Goal: Task Accomplishment & Management: Manage account settings

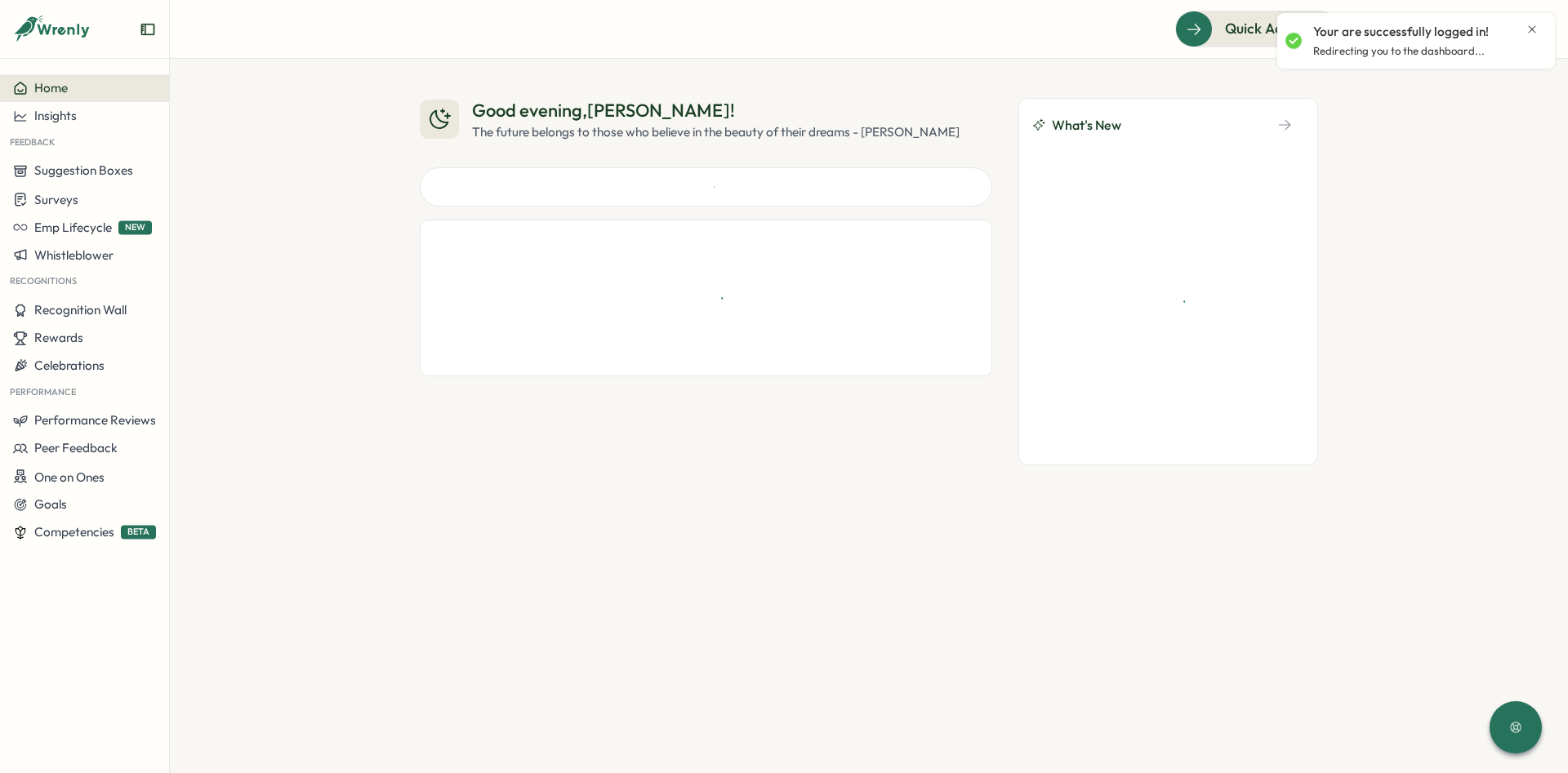
click at [1532, 28] on icon "Close notification" at bounding box center [1532, 29] width 13 height 13
click at [1451, 36] on icon at bounding box center [1449, 29] width 16 height 16
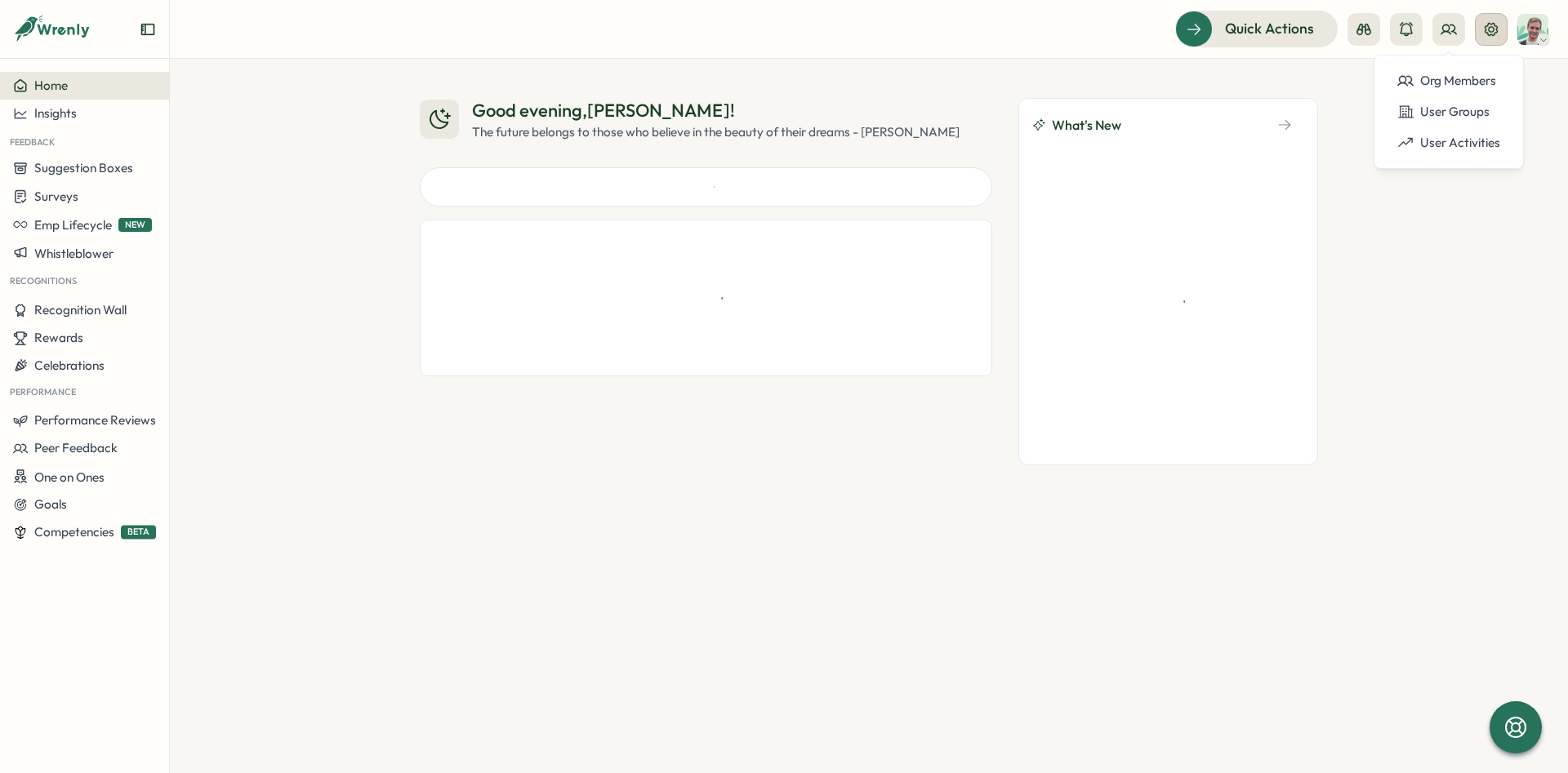
click at [1487, 27] on icon at bounding box center [1491, 29] width 16 height 16
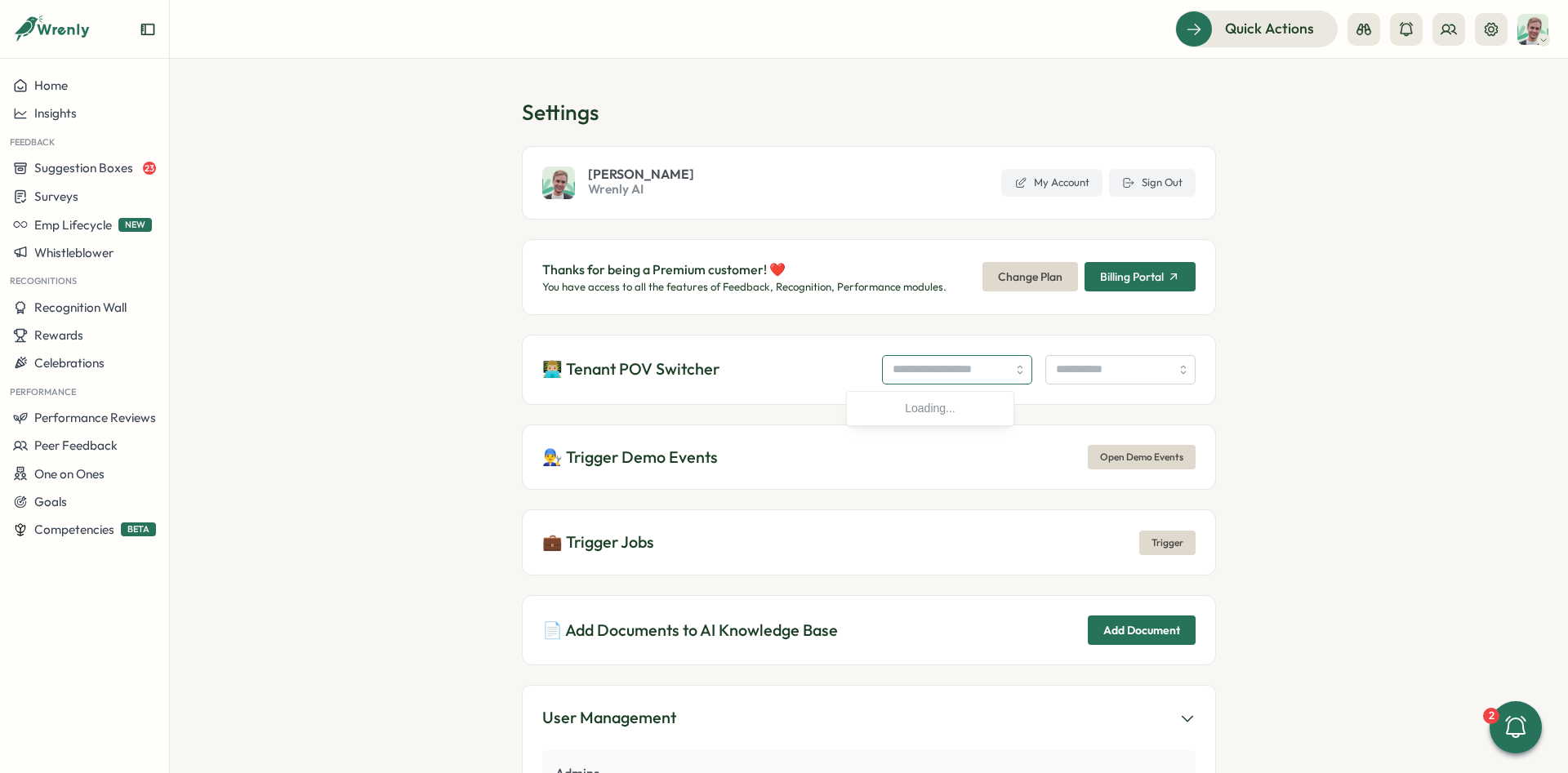
click at [903, 376] on input "search" at bounding box center [957, 370] width 151 height 30
type input "**********"
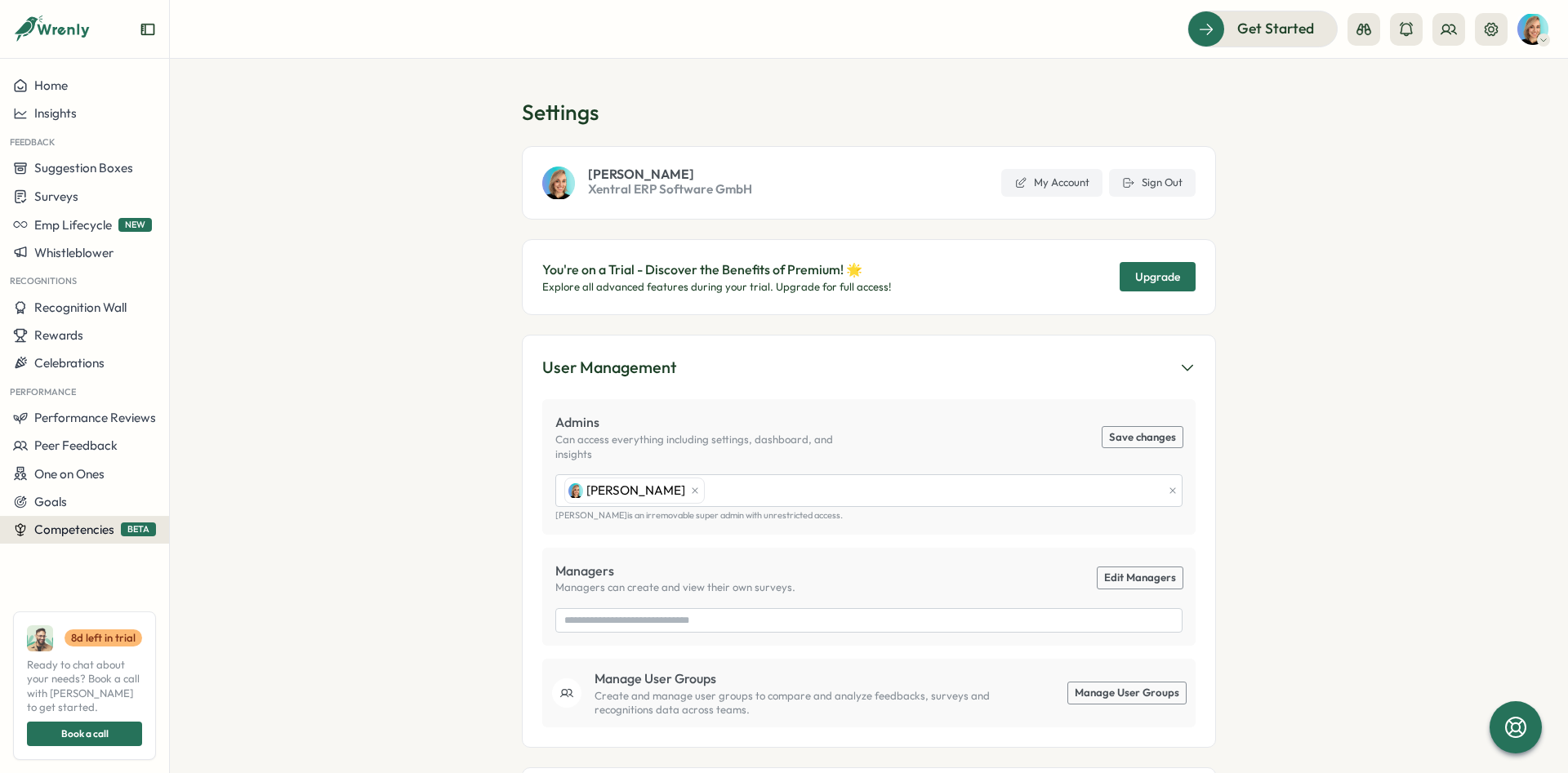
click at [82, 527] on span "Competencies" at bounding box center [74, 529] width 80 height 15
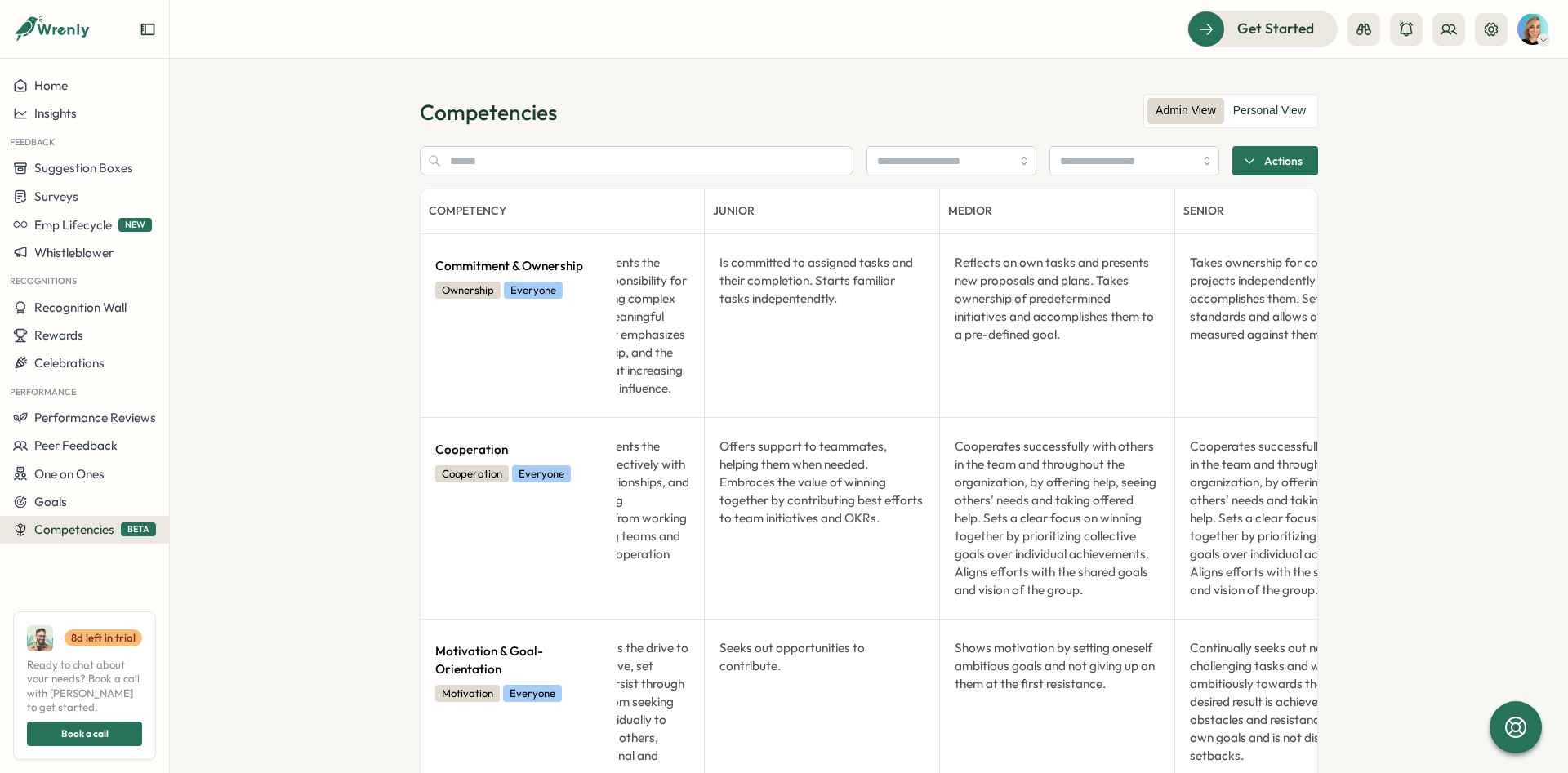
drag, startPoint x: 701, startPoint y: 360, endPoint x: 751, endPoint y: 361, distance: 50.0
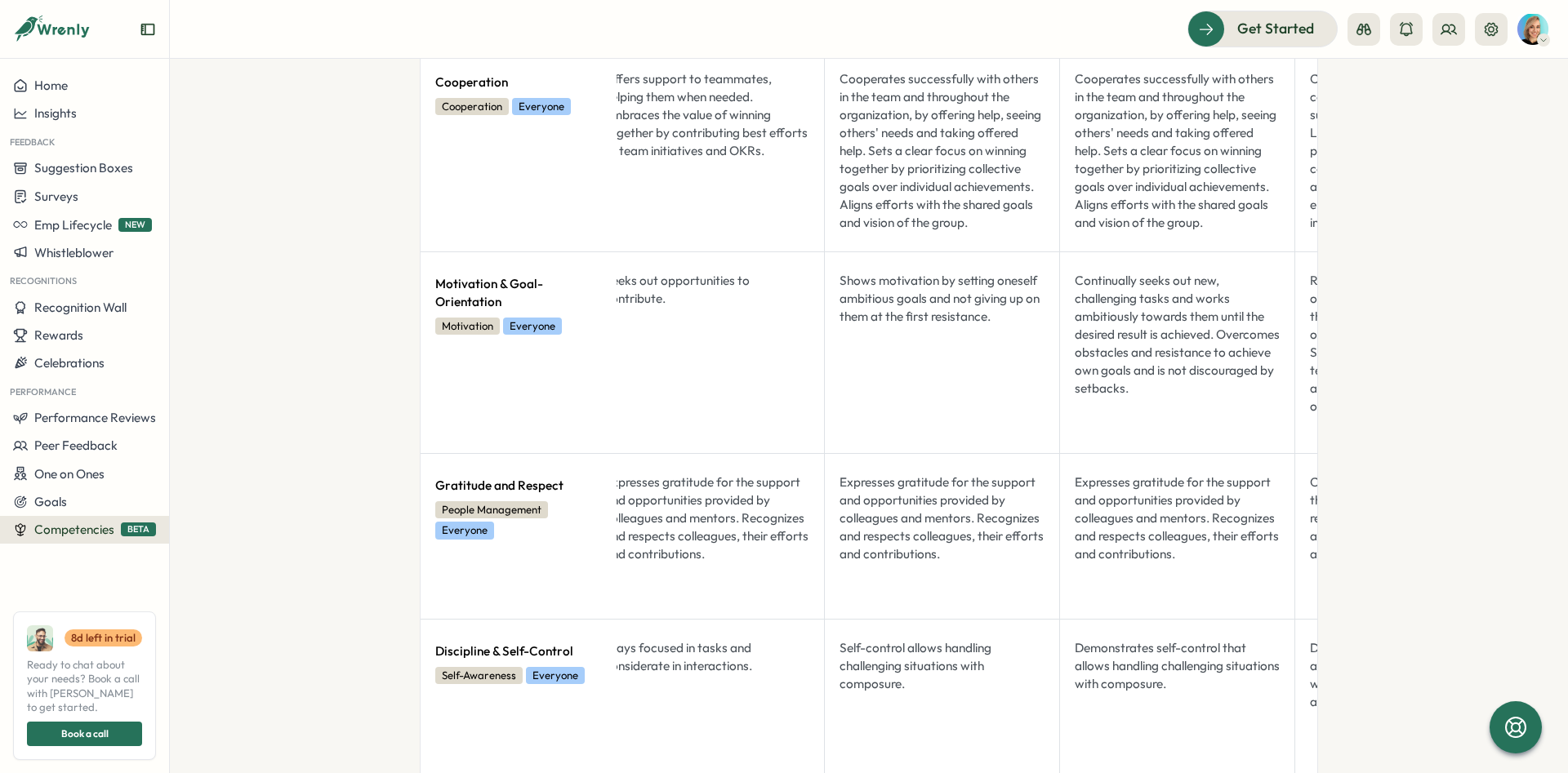
scroll to position [0, 711]
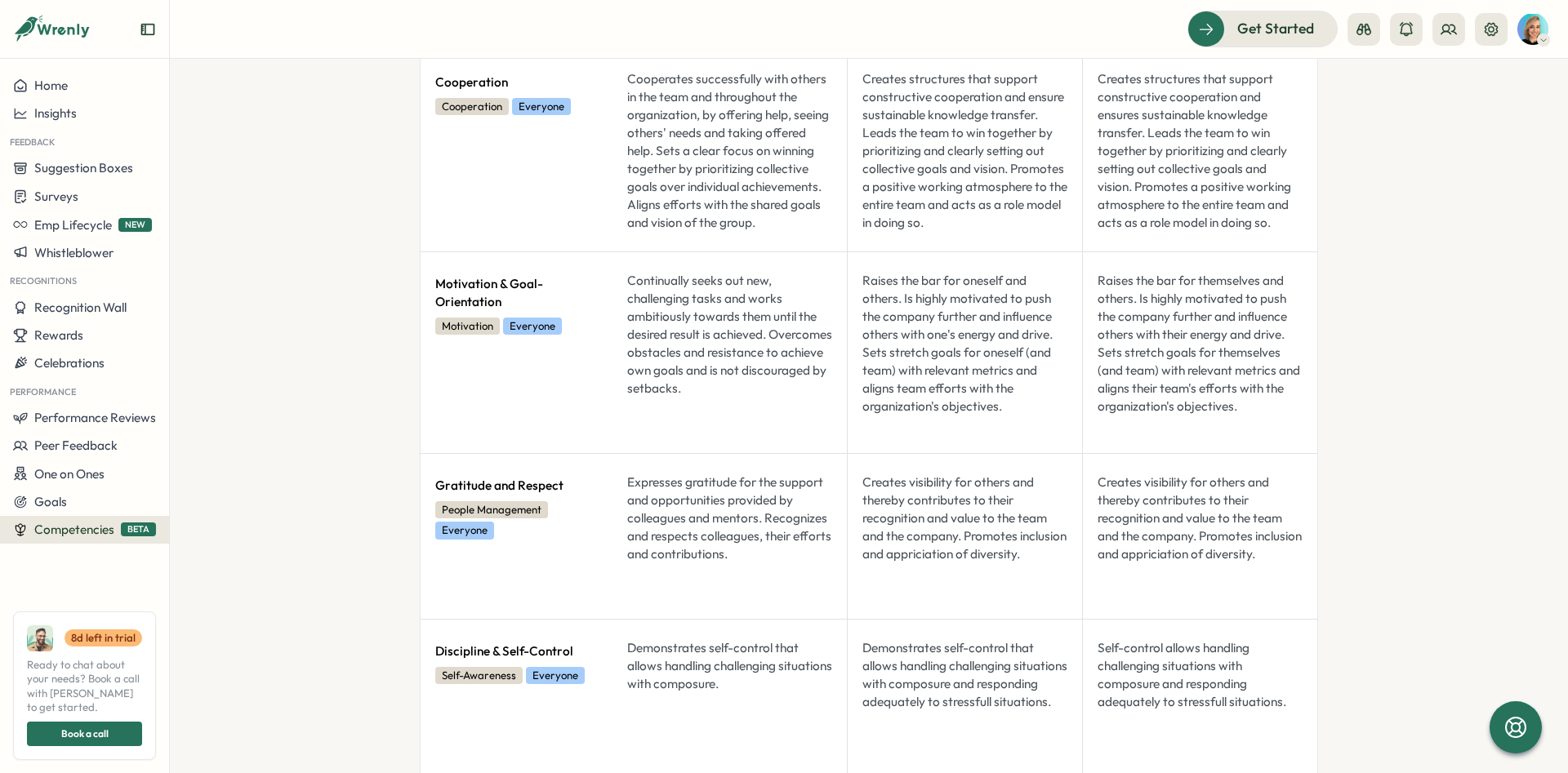
drag, startPoint x: 751, startPoint y: 361, endPoint x: 1100, endPoint y: 361, distance: 349.0
drag, startPoint x: 1141, startPoint y: 383, endPoint x: 1172, endPoint y: 176, distance: 209.3
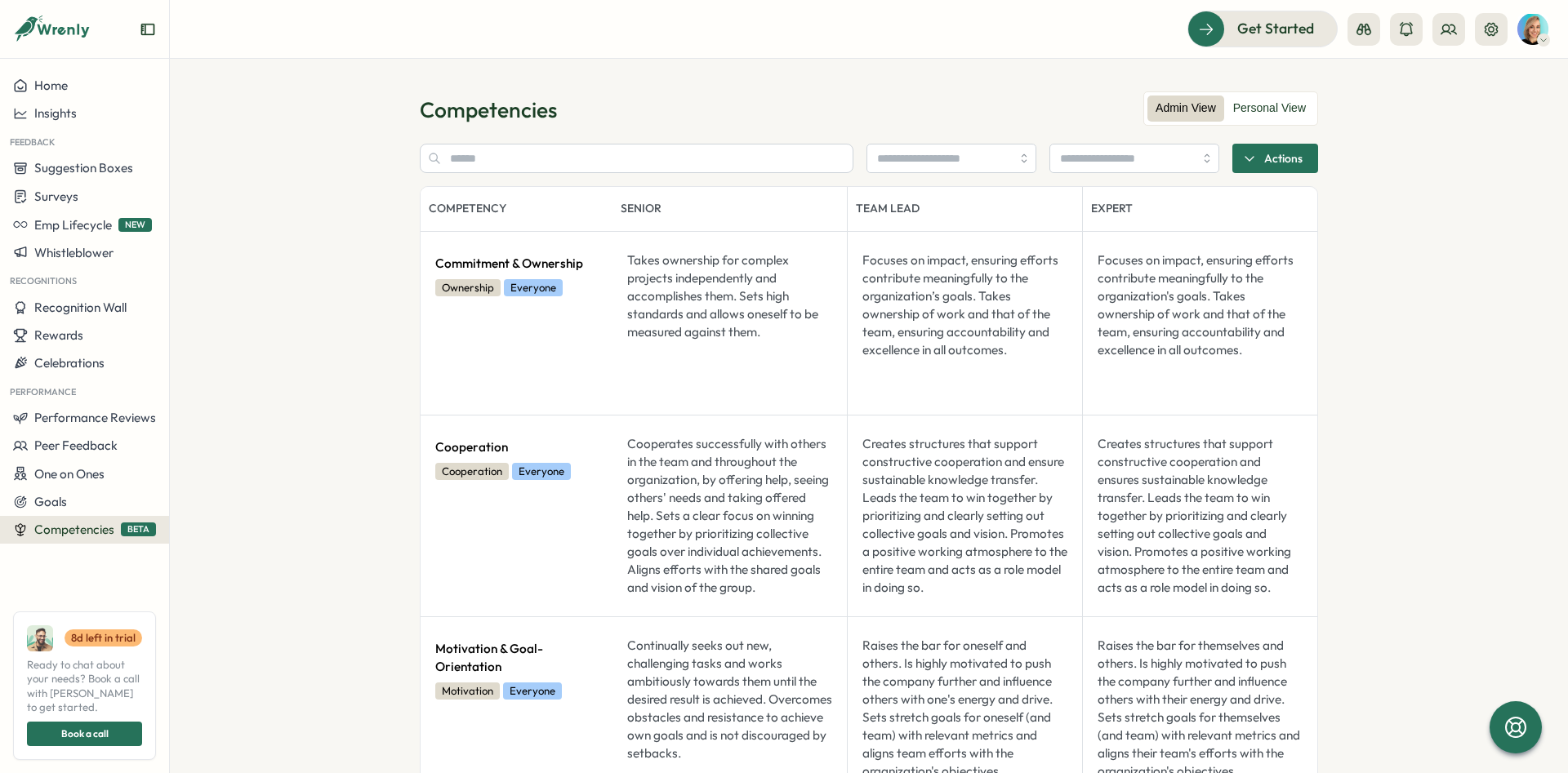
scroll to position [0, 0]
